Goal: Information Seeking & Learning: Learn about a topic

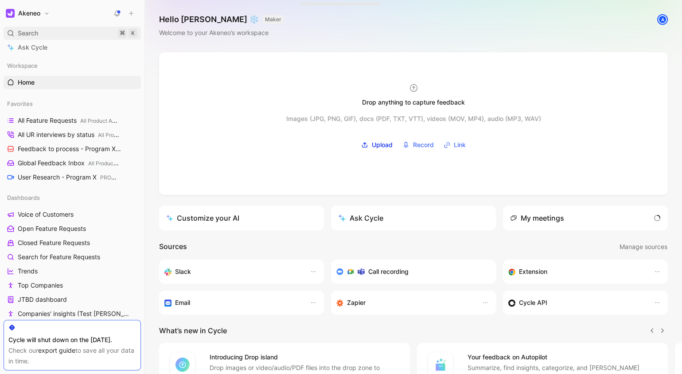
click at [54, 29] on div "Search ⌘ K" at bounding box center [72, 33] width 137 height 13
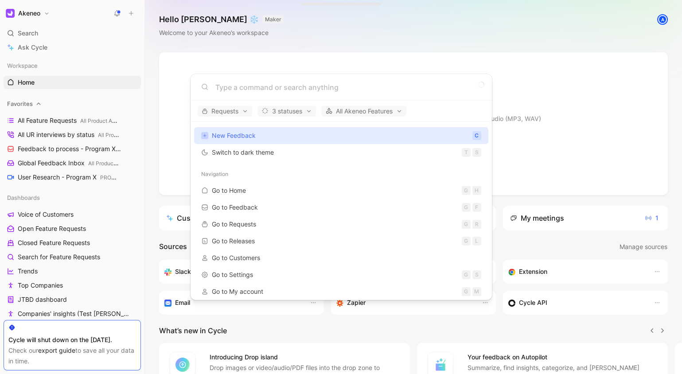
click at [59, 101] on body "Akeneo Search ⌘ K Ask Cycle Workspace Home G then H Favorites All Feature Reque…" at bounding box center [341, 187] width 682 height 374
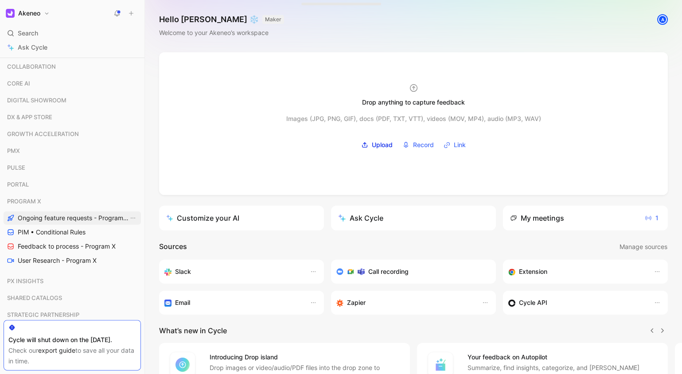
click at [65, 214] on span "Ongoing feature requests - Program X" at bounding box center [73, 218] width 111 height 9
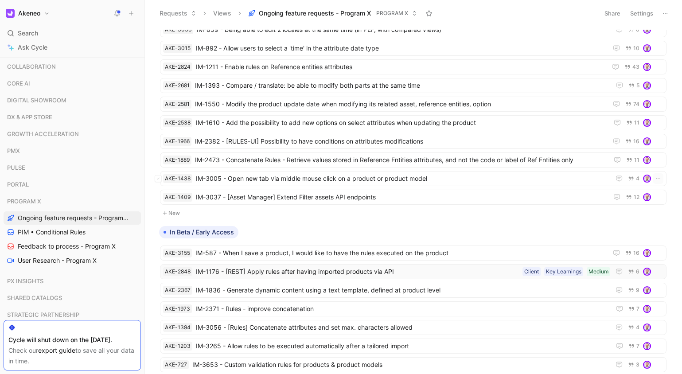
scroll to position [95, 0]
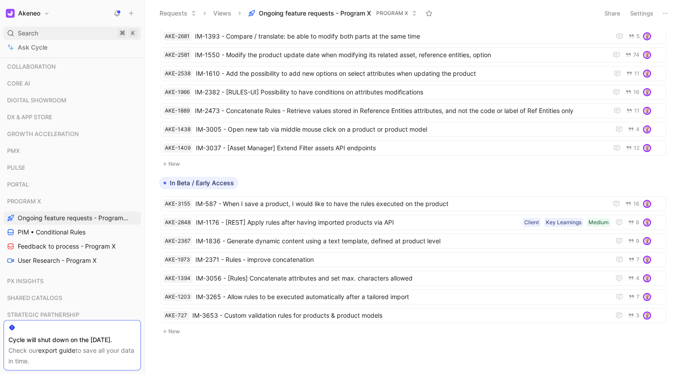
click at [55, 27] on div "Search ⌘ K" at bounding box center [72, 33] width 137 height 13
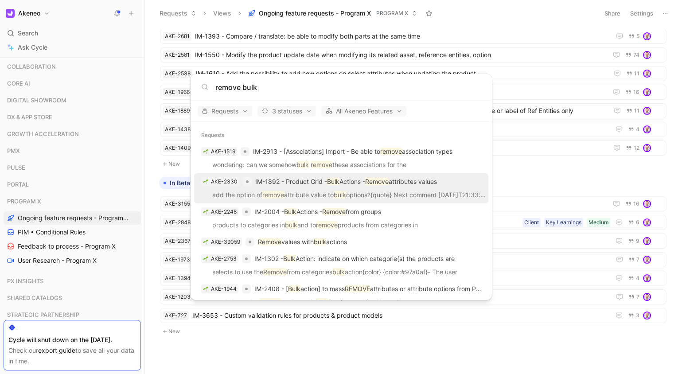
type input "remove bulk"
click at [350, 183] on p "IM-1892 - Product Grid - Bulk Actions - Remove attributes values" at bounding box center [346, 181] width 182 height 11
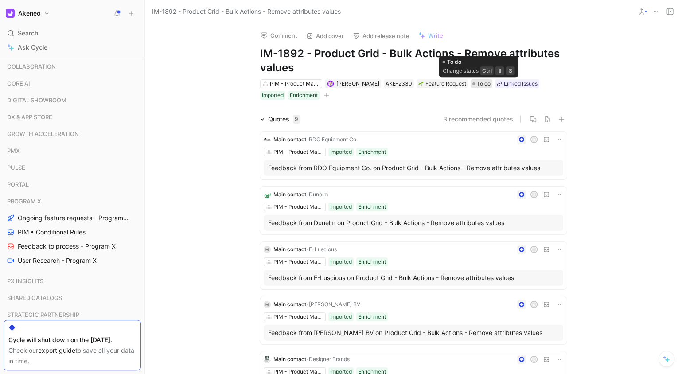
click at [480, 80] on span "To do" at bounding box center [484, 83] width 14 height 9
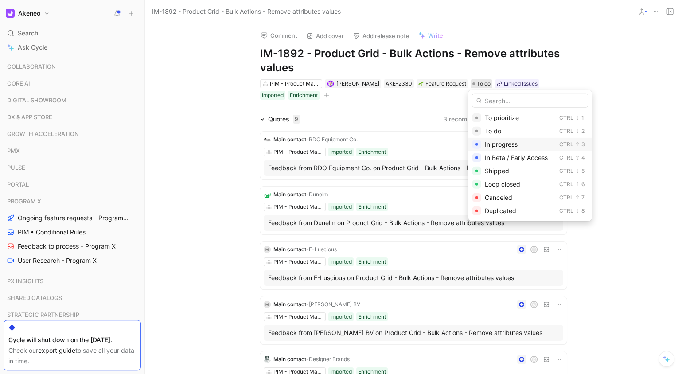
click at [503, 140] on span "In progress" at bounding box center [501, 144] width 33 height 8
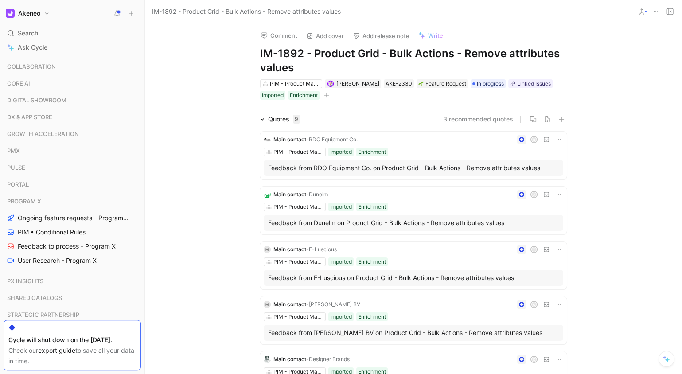
drag, startPoint x: 634, startPoint y: 145, endPoint x: 636, endPoint y: 140, distance: 5.6
click at [634, 145] on div "Quotes 9 3 recommended quotes Main contact · RDO Equipment Co. R PIM - Product …" at bounding box center [413, 379] width 537 height 530
click at [192, 109] on div "Comment Add cover Add release note Write IM-1892 - Product Grid - Bulk Actions …" at bounding box center [413, 198] width 537 height 351
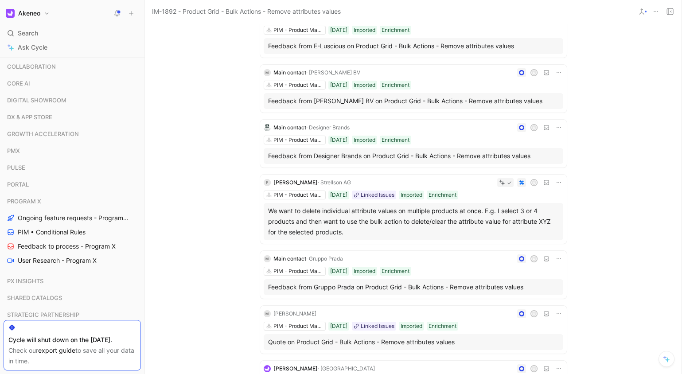
scroll to position [282, 0]
